Goal: Find specific page/section: Find specific page/section

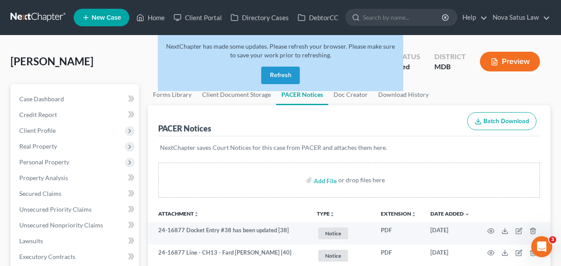
click at [286, 75] on button "Refresh" at bounding box center [280, 76] width 39 height 18
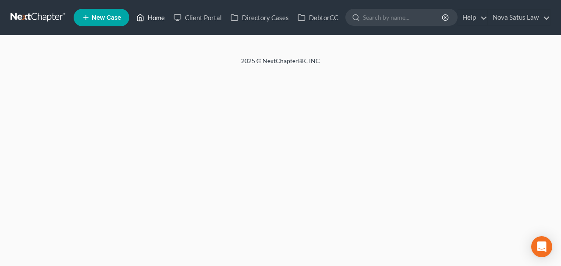
click at [151, 19] on link "Home" at bounding box center [150, 18] width 37 height 16
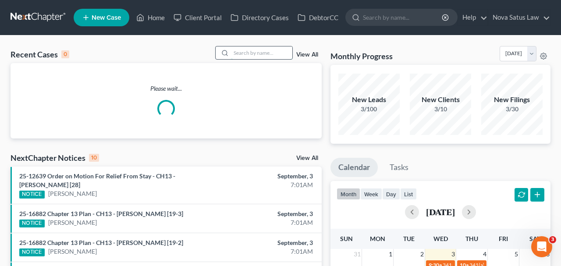
click at [249, 50] on input "search" at bounding box center [261, 52] width 61 height 13
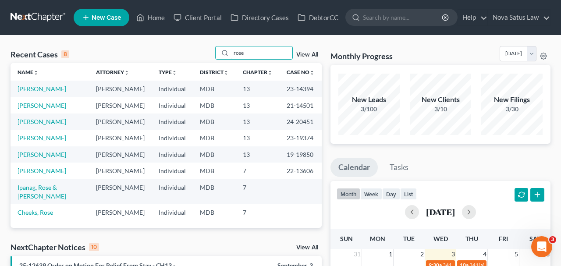
type input "rose"
click at [30, 89] on link "[PERSON_NAME]" at bounding box center [42, 88] width 49 height 7
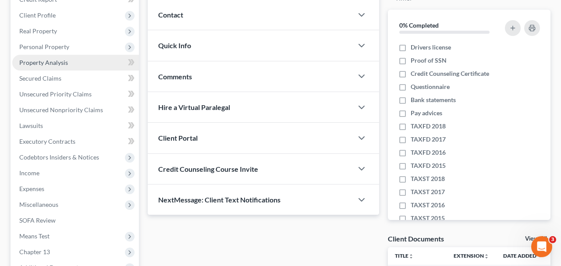
scroll to position [228, 0]
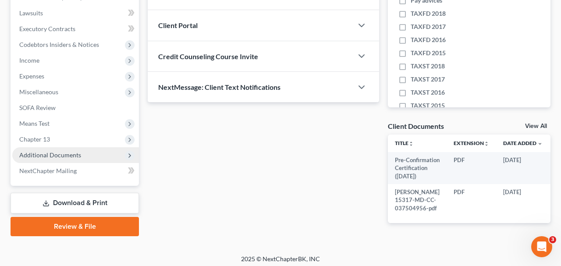
click at [51, 156] on span "Additional Documents" at bounding box center [50, 154] width 62 height 7
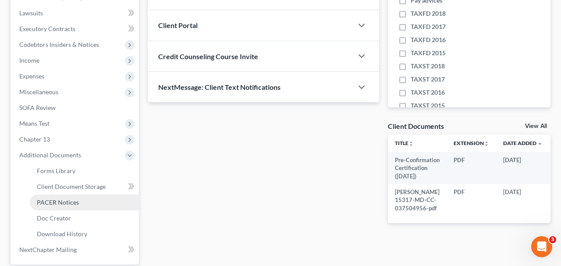
click at [66, 203] on span "PACER Notices" at bounding box center [58, 201] width 42 height 7
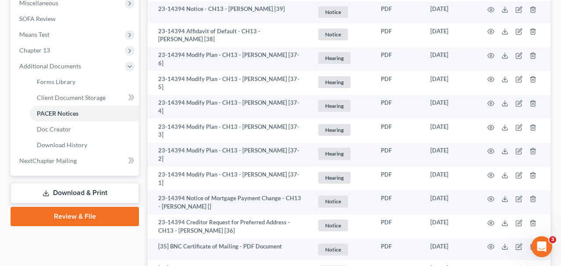
scroll to position [319, 0]
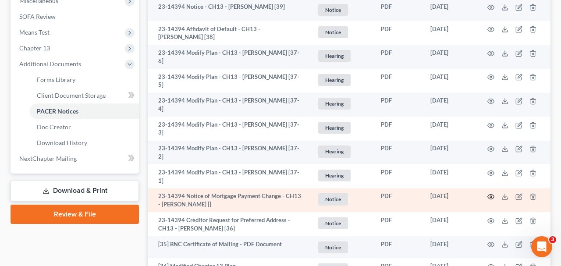
click at [490, 194] on icon "button" at bounding box center [490, 196] width 7 height 5
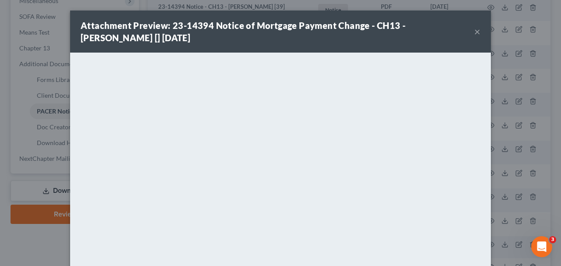
click at [476, 35] on button "×" at bounding box center [477, 31] width 6 height 11
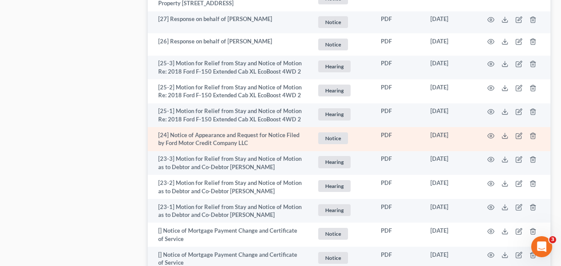
scroll to position [911, 0]
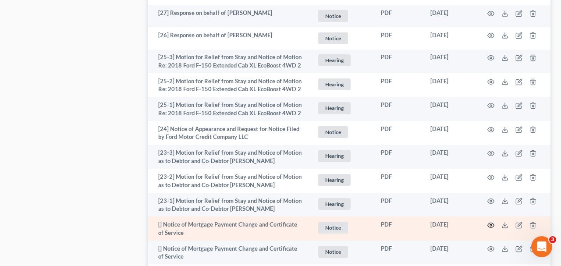
click at [490, 222] on icon "button" at bounding box center [490, 225] width 7 height 7
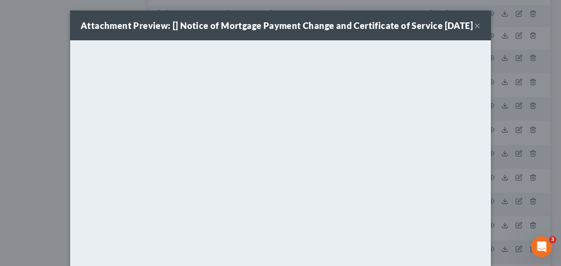
click at [476, 31] on button "×" at bounding box center [477, 25] width 6 height 11
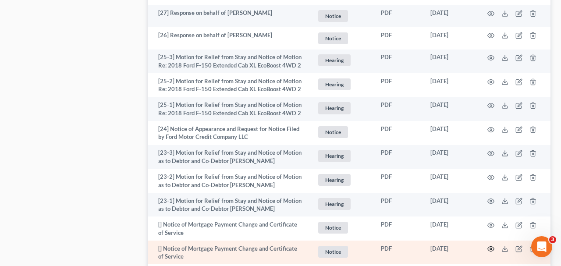
click at [490, 245] on icon "button" at bounding box center [490, 248] width 7 height 7
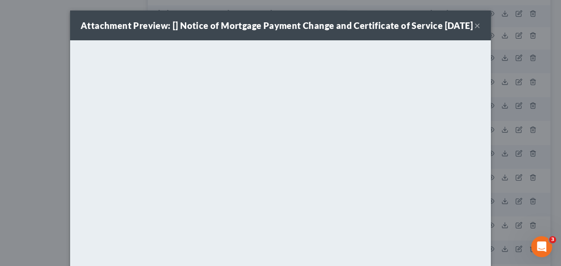
click at [476, 31] on button "×" at bounding box center [477, 25] width 6 height 11
